Goal: Information Seeking & Learning: Learn about a topic

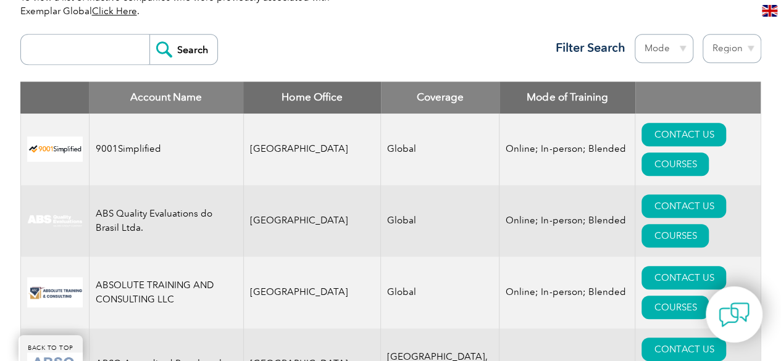
scroll to position [462, 0]
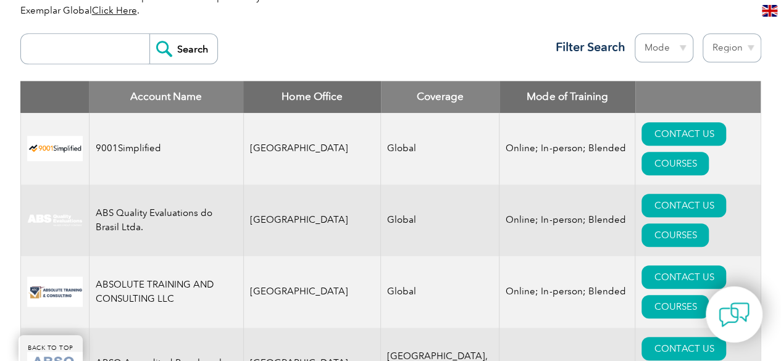
click at [93, 51] on input "search" at bounding box center [88, 49] width 122 height 30
type input "velocity"
click at [150, 34] on input "Search" at bounding box center [184, 49] width 68 height 30
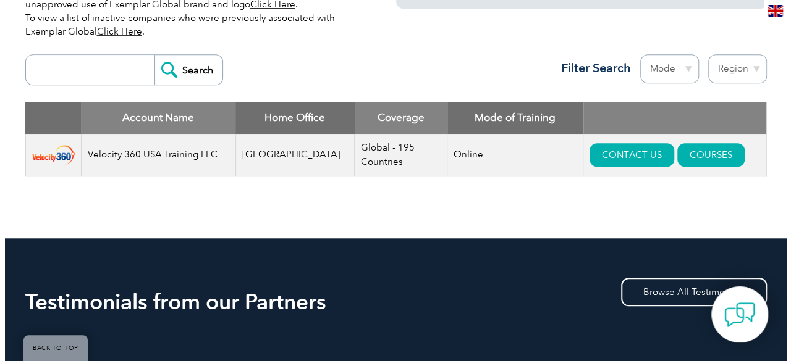
scroll to position [440, 0]
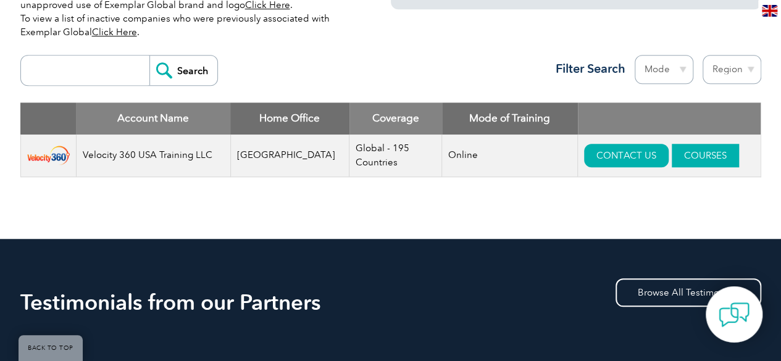
click at [672, 159] on link "COURSES" at bounding box center [705, 155] width 67 height 23
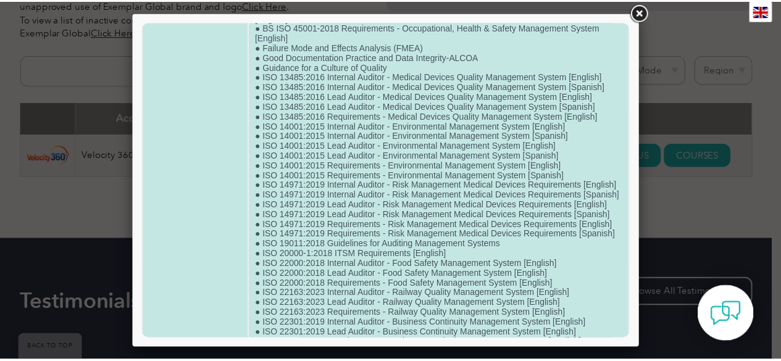
scroll to position [246, 0]
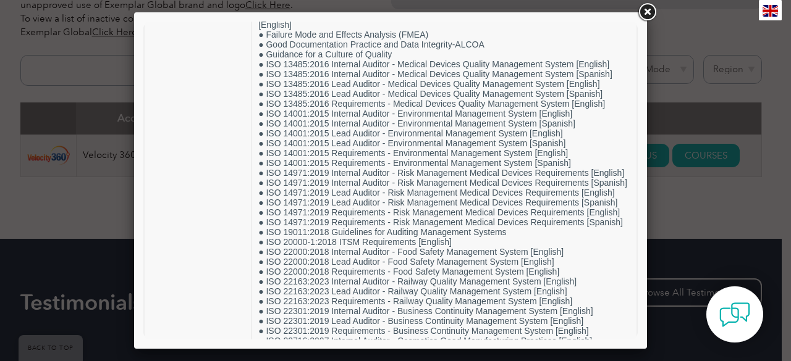
click at [652, 11] on link at bounding box center [647, 12] width 22 height 22
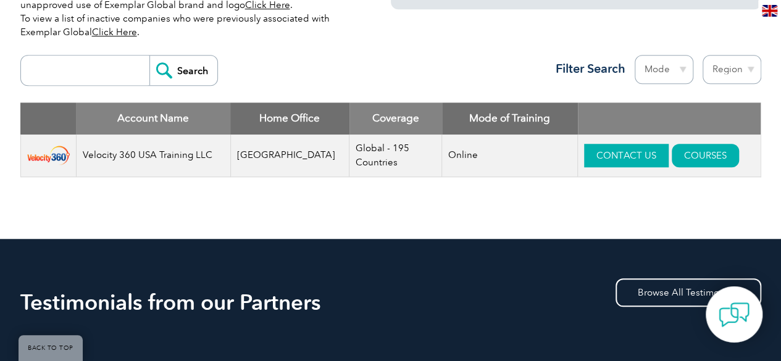
click at [584, 147] on link "CONTACT US" at bounding box center [626, 155] width 85 height 23
